Goal: Transaction & Acquisition: Subscribe to service/newsletter

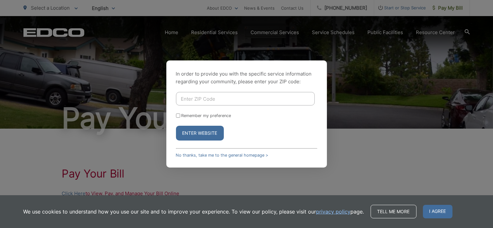
click at [184, 95] on input "Enter ZIP Code" at bounding box center [245, 98] width 139 height 13
type input "92028"
click at [176, 126] on button "Enter Website" at bounding box center [200, 133] width 48 height 15
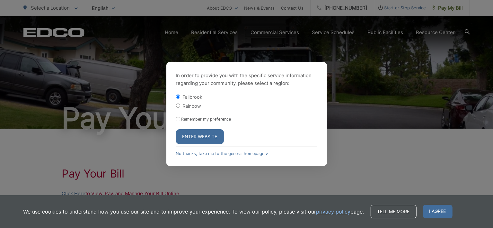
click at [206, 136] on button "Enter Website" at bounding box center [200, 136] width 48 height 15
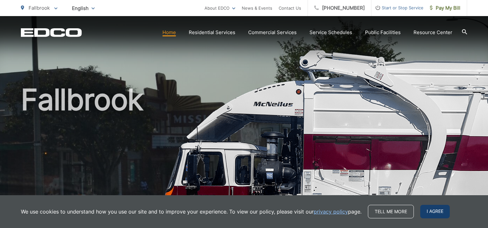
click at [433, 212] on span "I agree" at bounding box center [436, 211] width 30 height 13
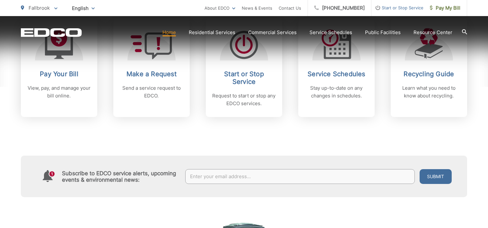
scroll to position [375, 0]
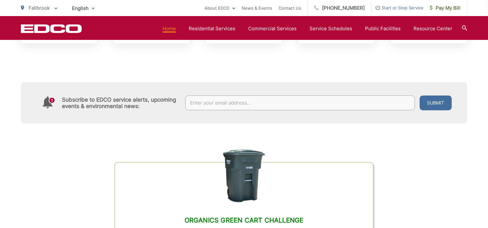
click at [276, 105] on input "text" at bounding box center [300, 102] width 230 height 15
type input "lonc@ca.rr.com"
click at [426, 105] on button "Submit" at bounding box center [436, 102] width 32 height 15
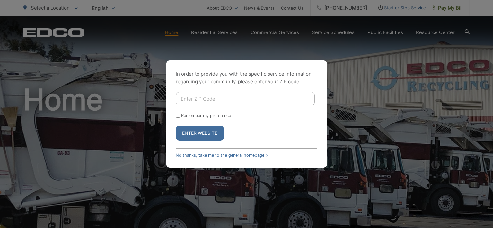
click at [233, 92] on input "Enter ZIP Code" at bounding box center [245, 98] width 139 height 13
type input "92028"
click at [202, 133] on button "Enter Website" at bounding box center [200, 133] width 48 height 15
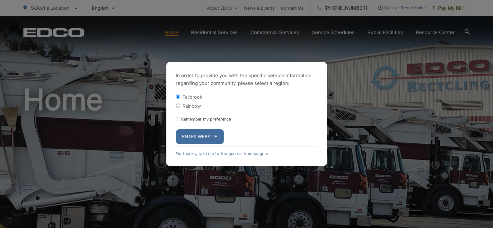
click at [193, 139] on button "Enter Website" at bounding box center [200, 136] width 48 height 15
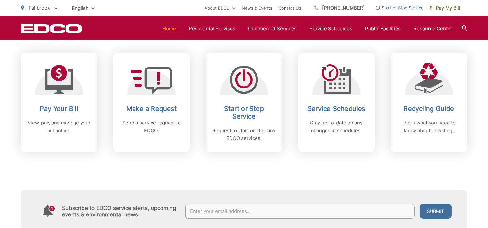
scroll to position [214, 0]
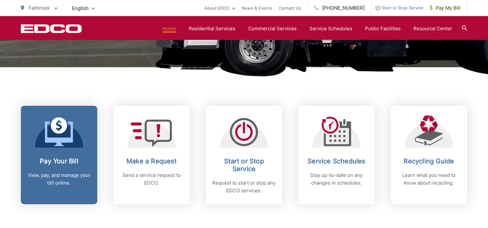
click at [60, 160] on h2 "Pay Your Bill" at bounding box center [59, 161] width 64 height 8
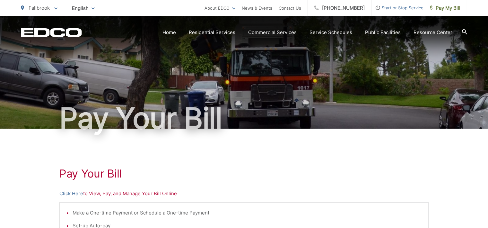
click at [183, 7] on ul "Fallbrook To change your zip code, enter it below and press change. Change Take…" at bounding box center [113, 8] width 184 height 16
